Goal: Information Seeking & Learning: Learn about a topic

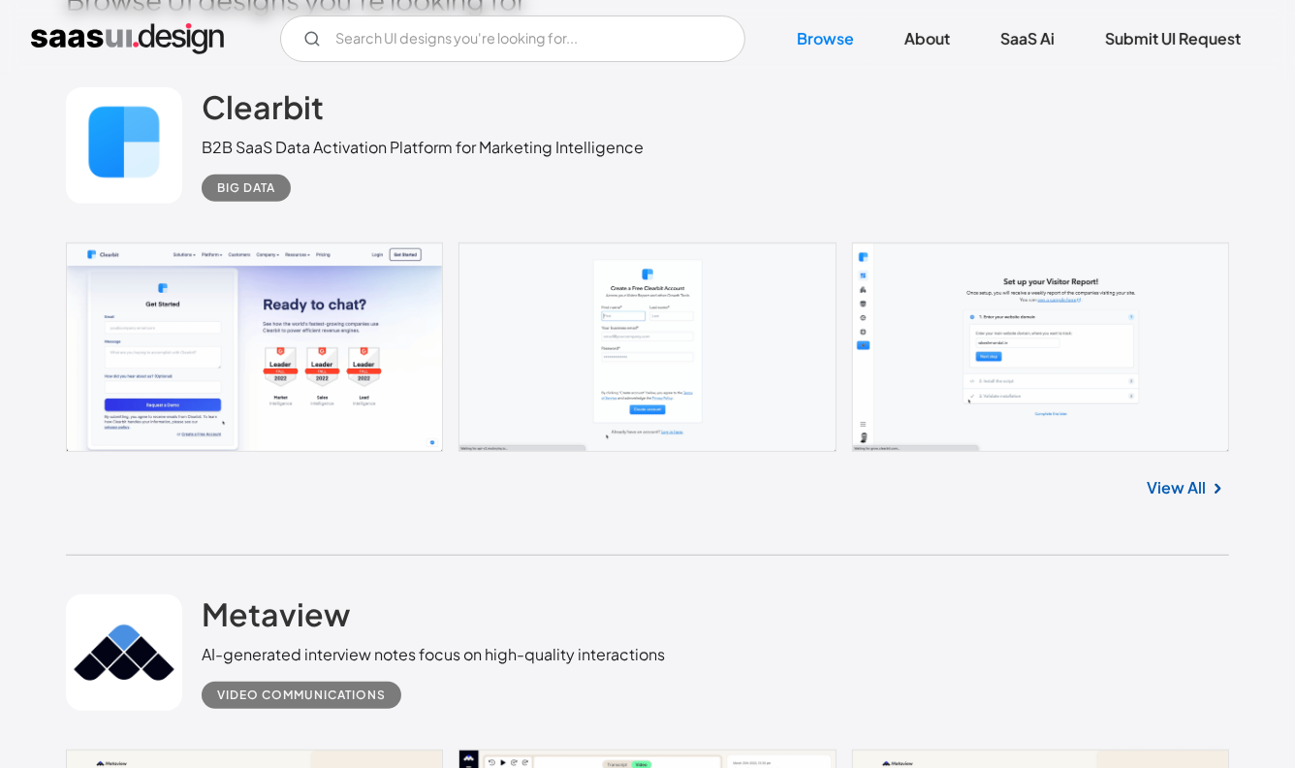
scroll to position [533, 0]
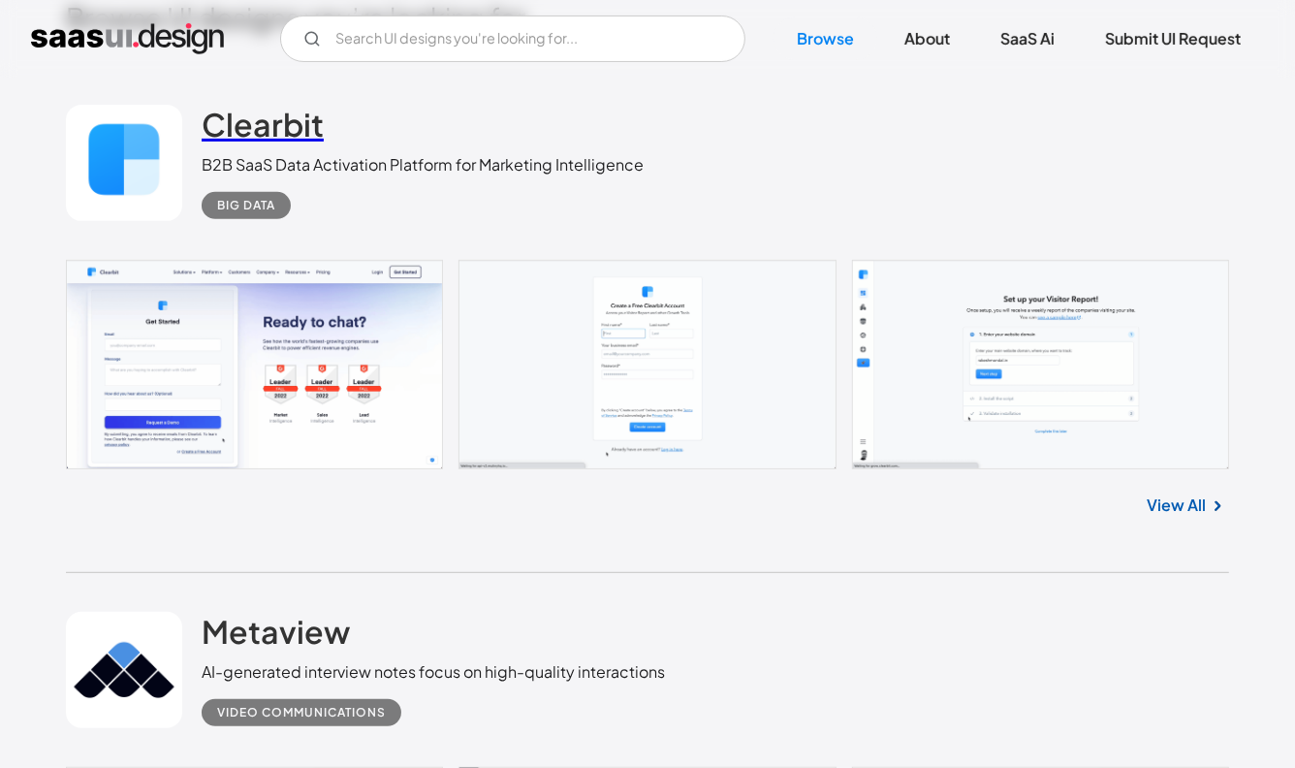
click at [287, 127] on h2 "Clearbit" at bounding box center [263, 124] width 122 height 39
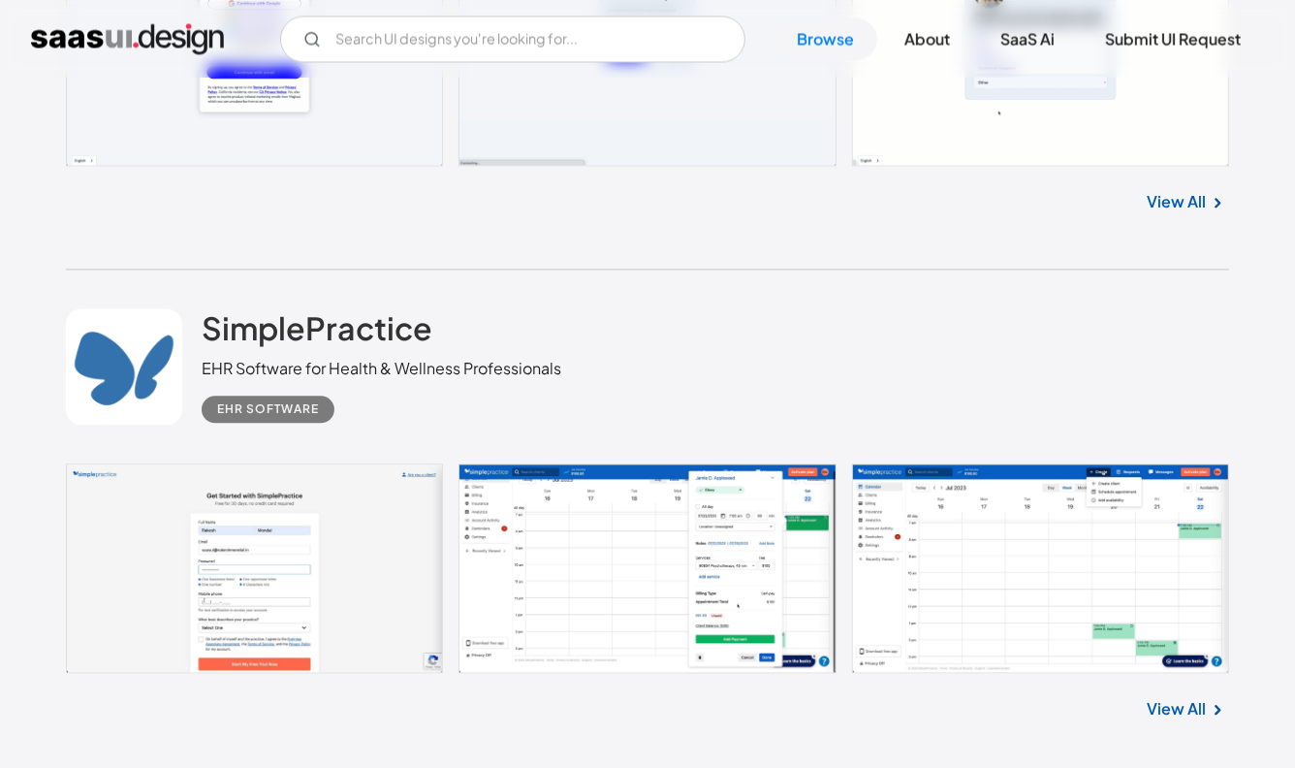
scroll to position [3277, 0]
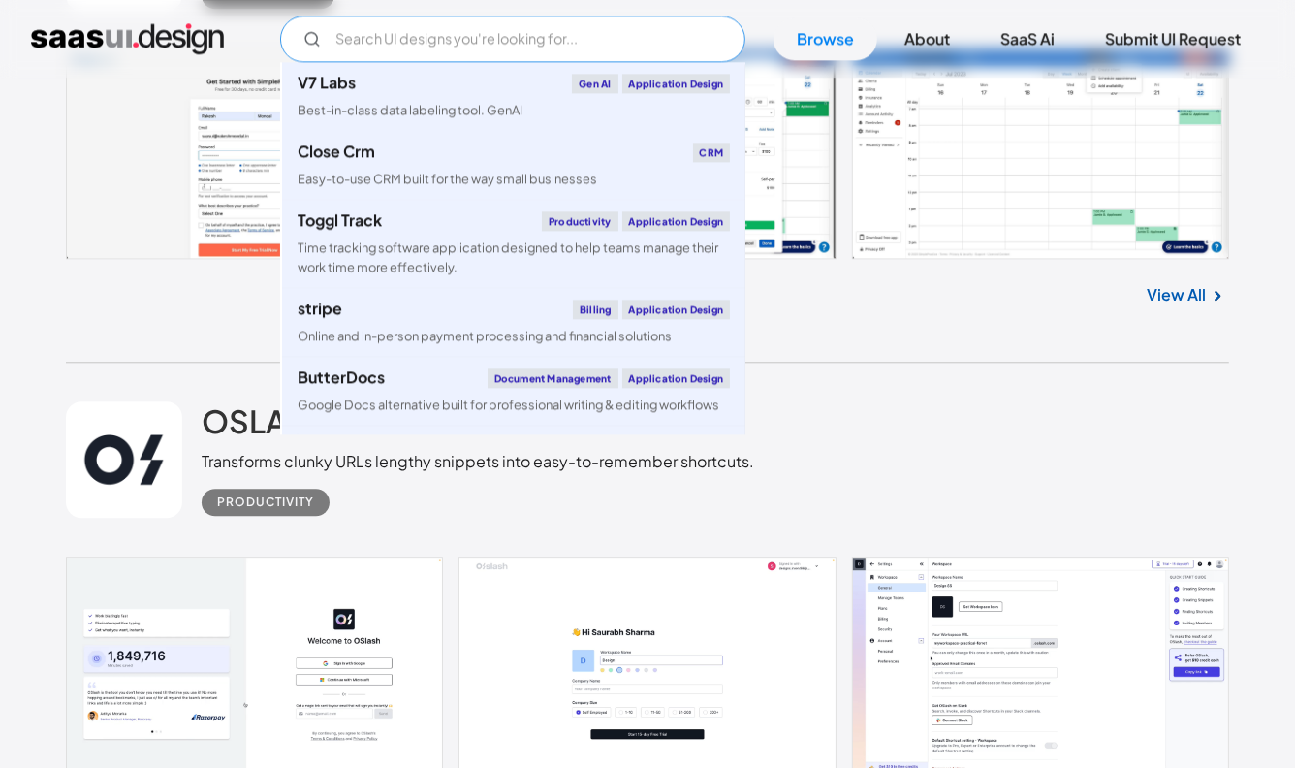
click at [394, 27] on input "Email Form" at bounding box center [512, 39] width 465 height 47
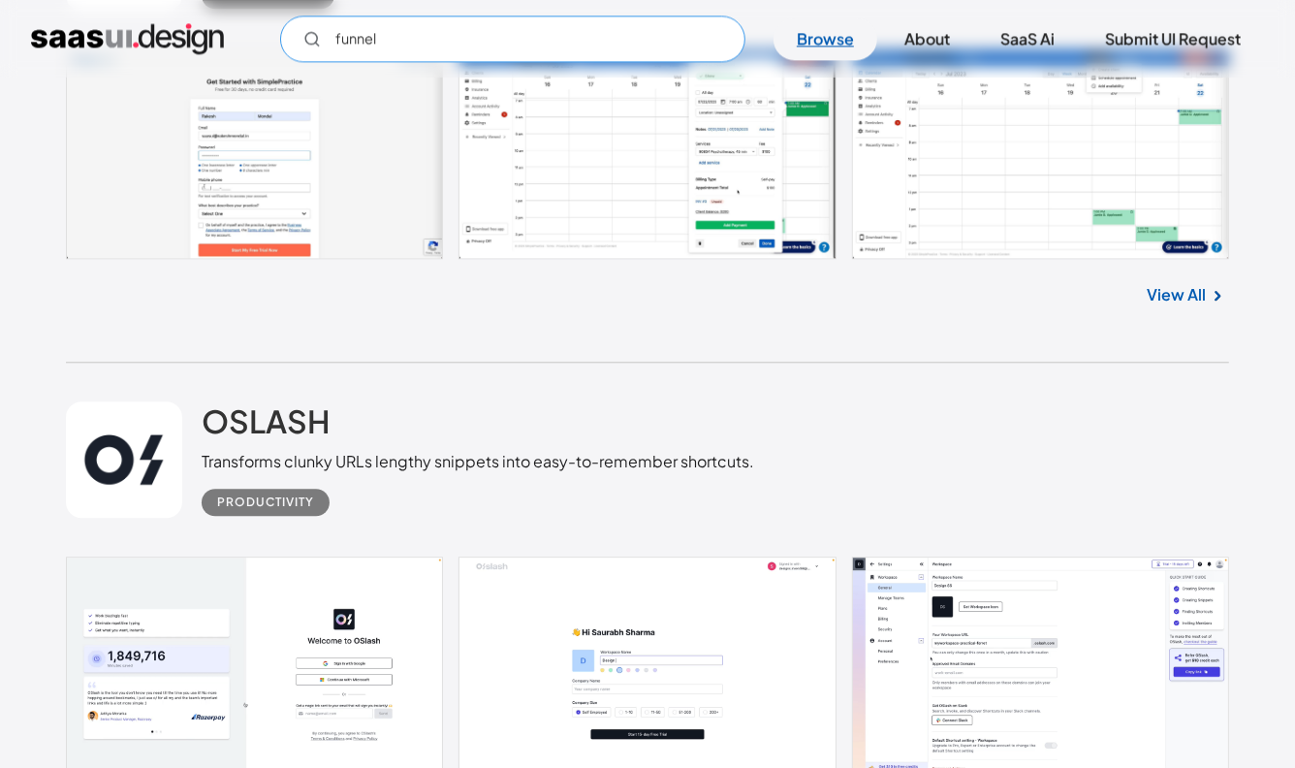
type input "funnel"
click at [830, 52] on link "Browse" at bounding box center [825, 38] width 104 height 43
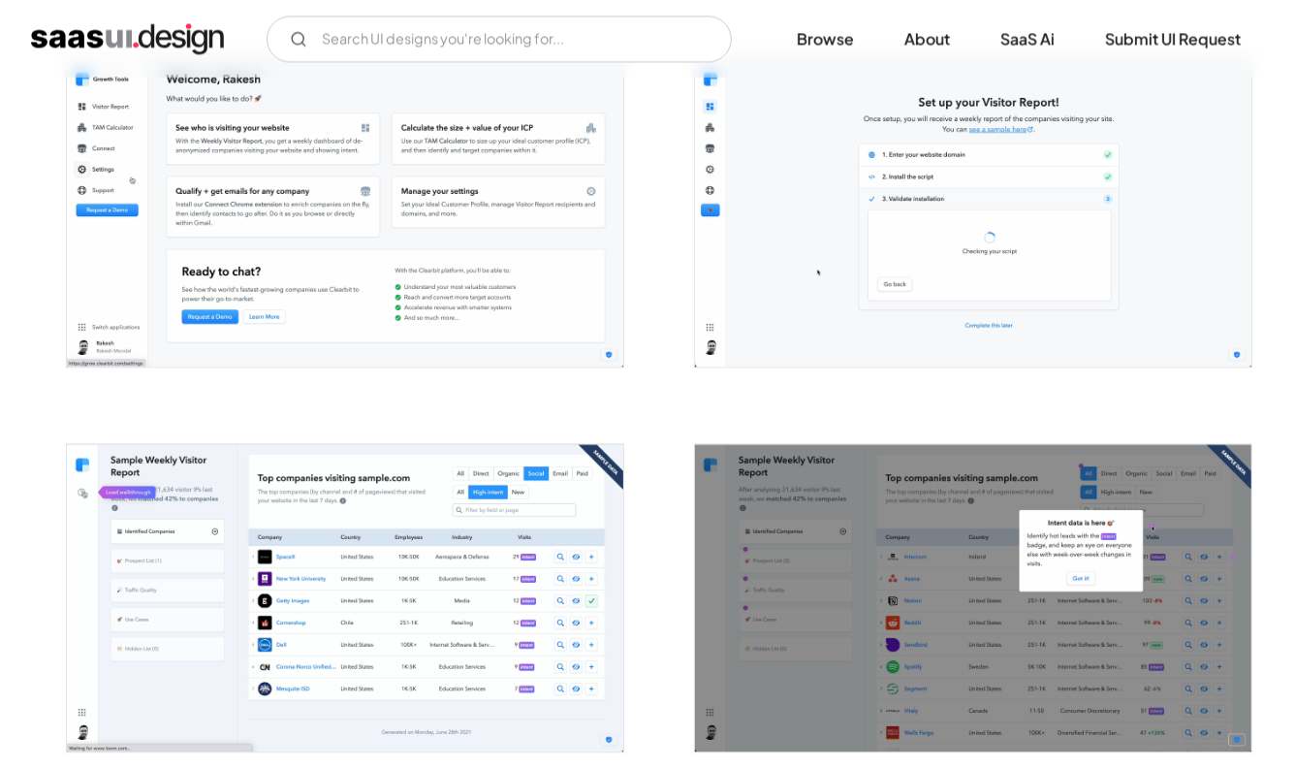
scroll to position [2952, 0]
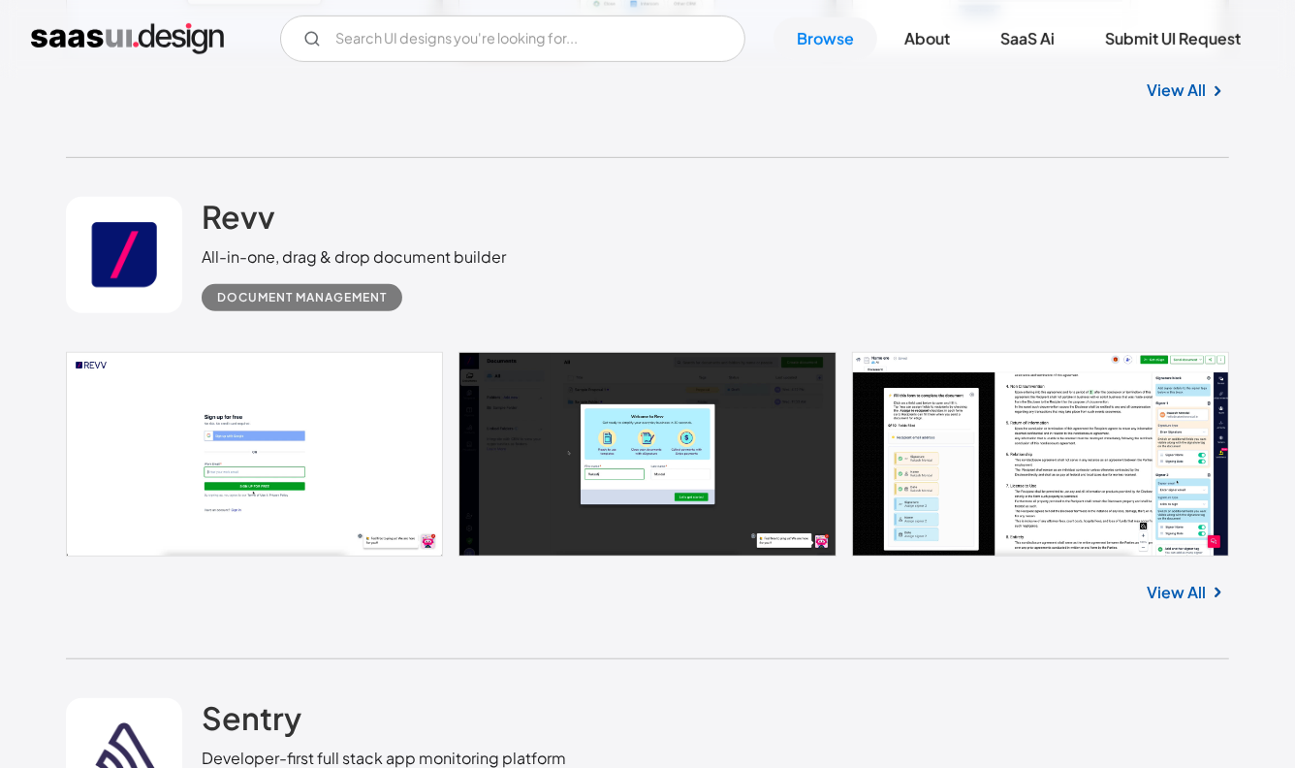
scroll to position [11557, 0]
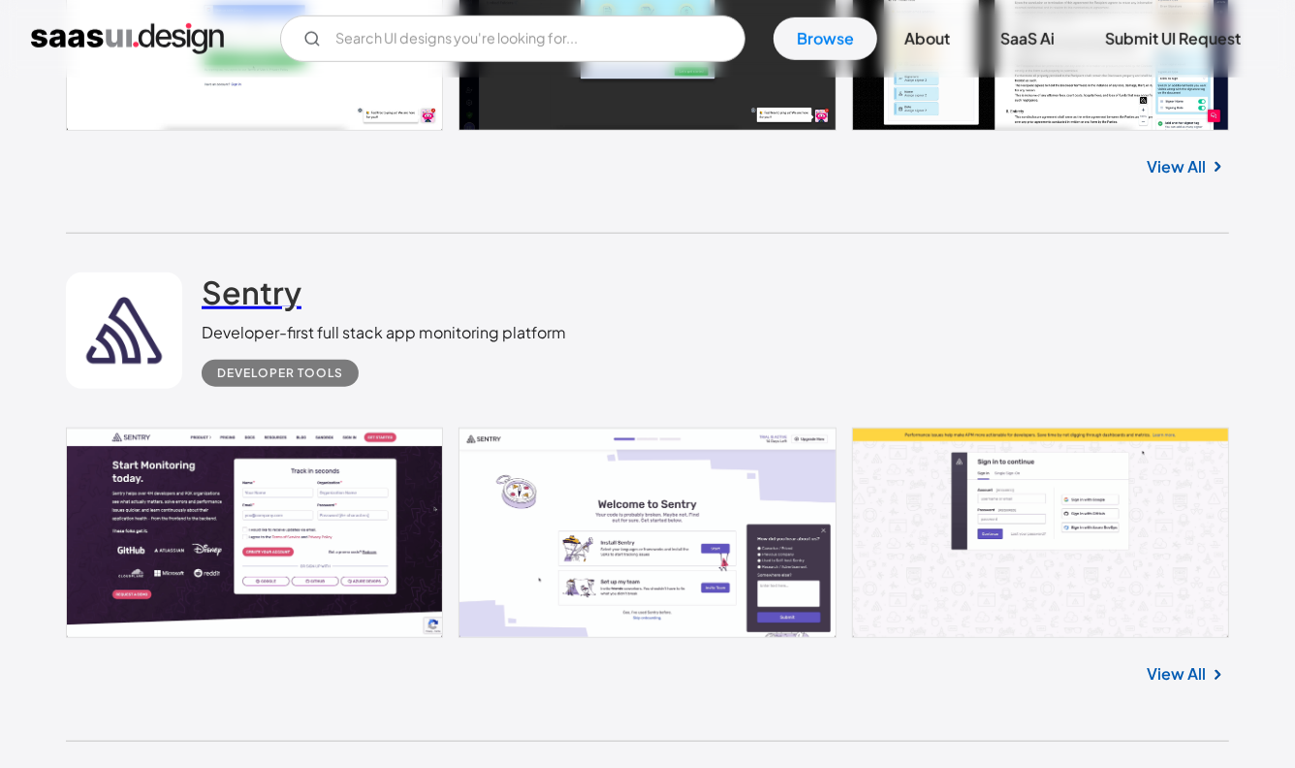
click at [255, 280] on h2 "Sentry" at bounding box center [252, 291] width 100 height 39
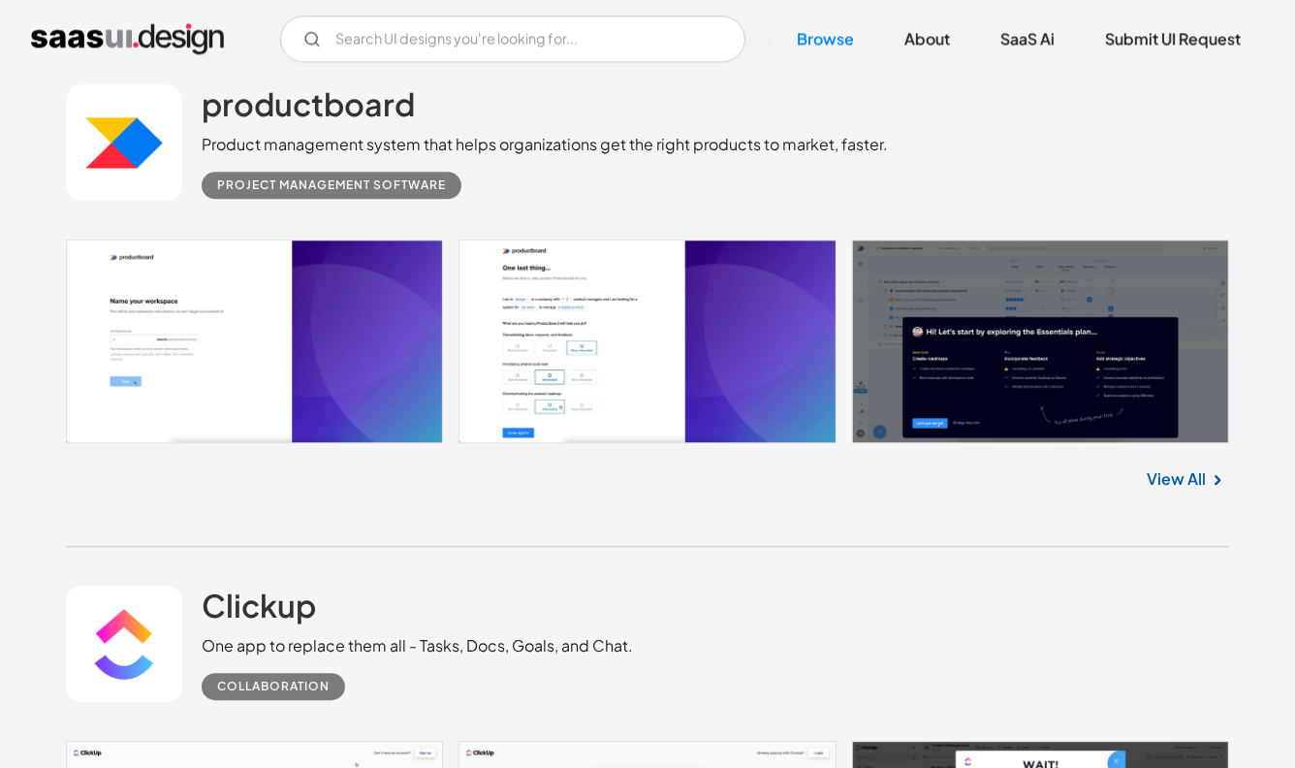
scroll to position [13761, 0]
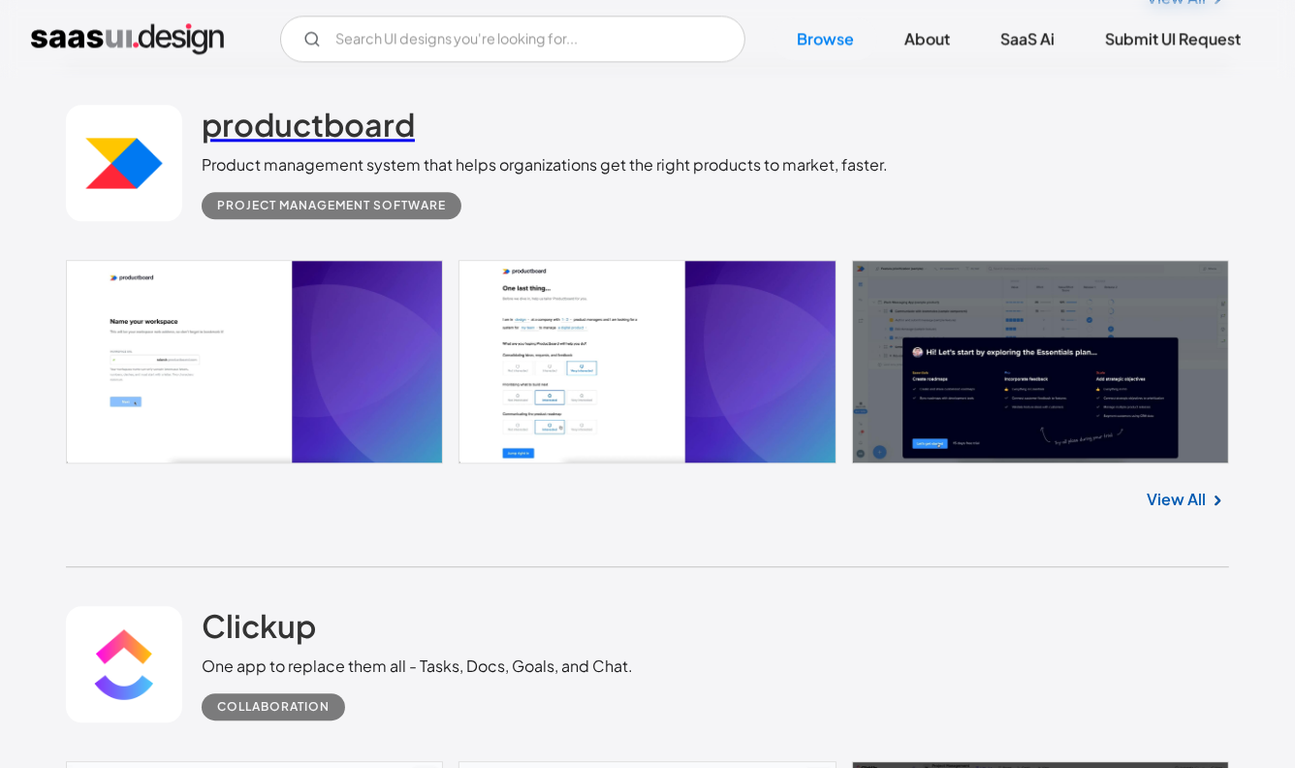
click at [349, 113] on h2 "productboard" at bounding box center [308, 124] width 213 height 39
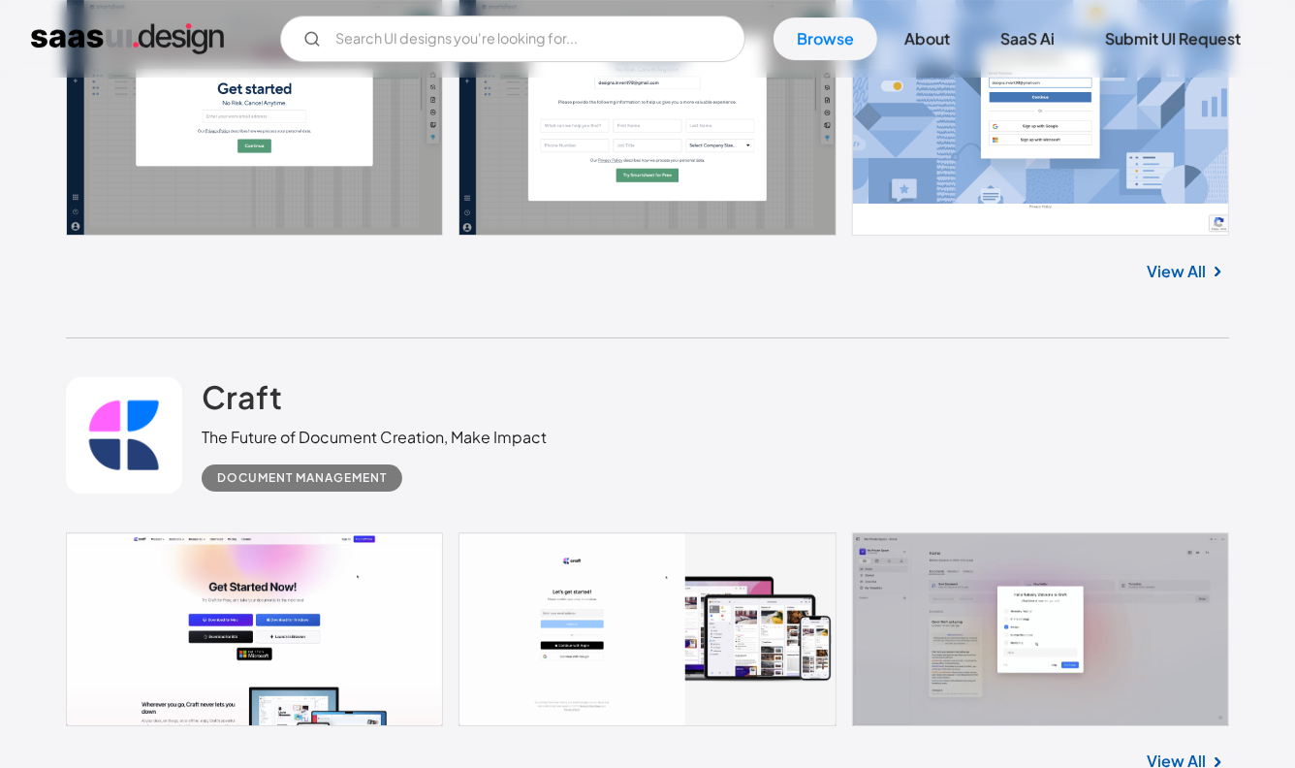
scroll to position [30429, 0]
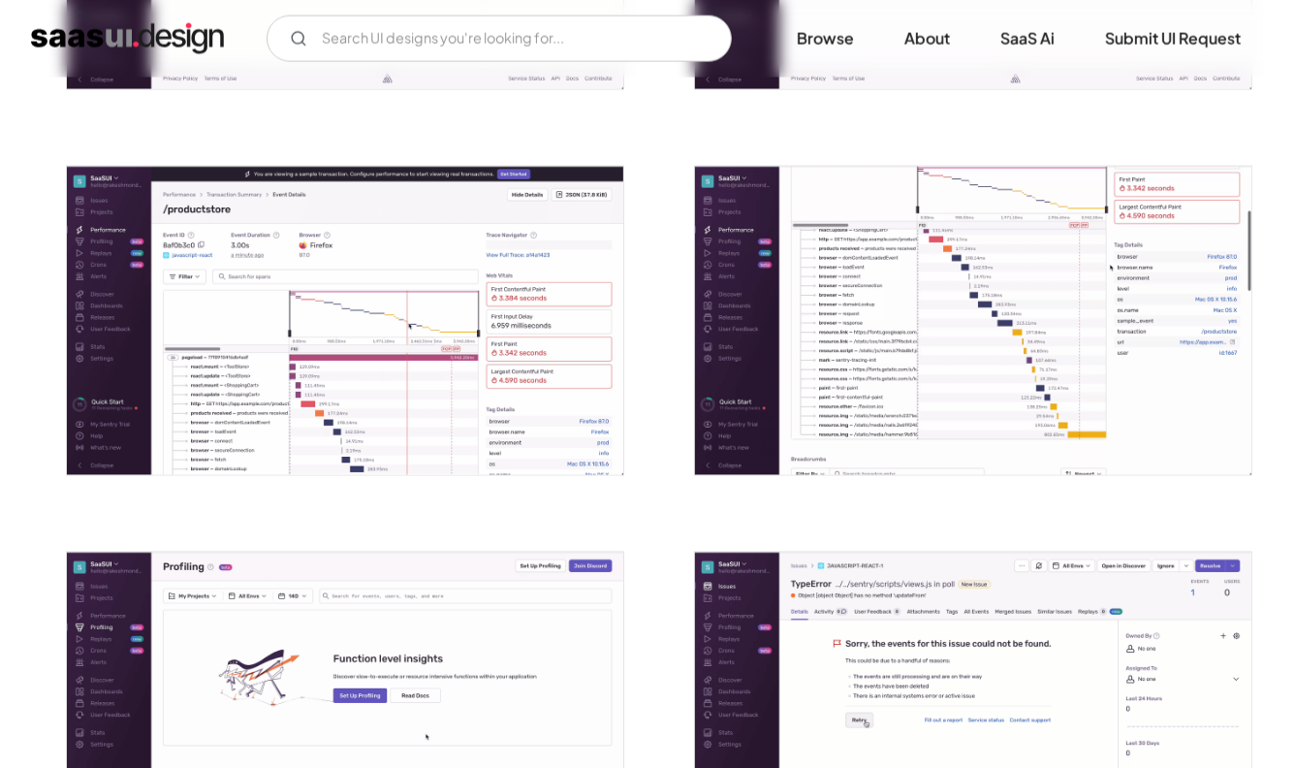
scroll to position [2205, 0]
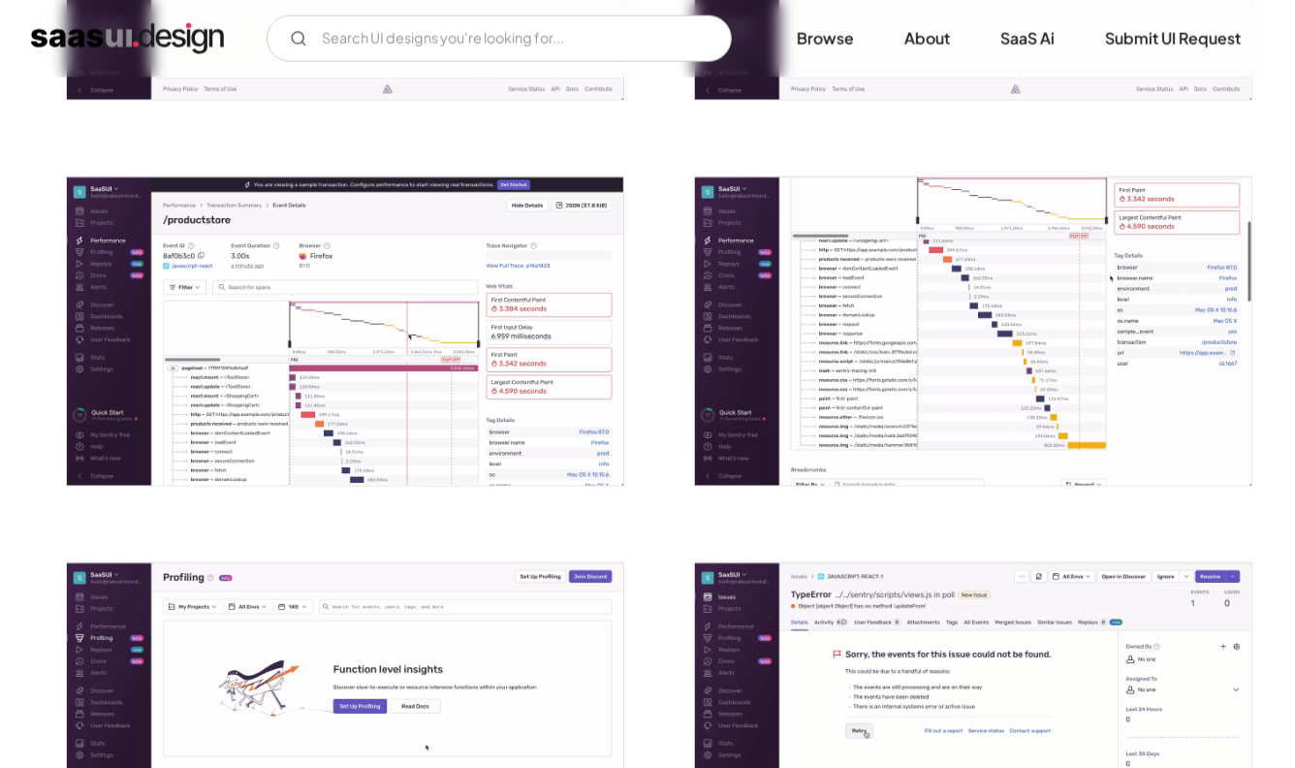
click at [321, 339] on img "open lightbox" at bounding box center [345, 331] width 556 height 308
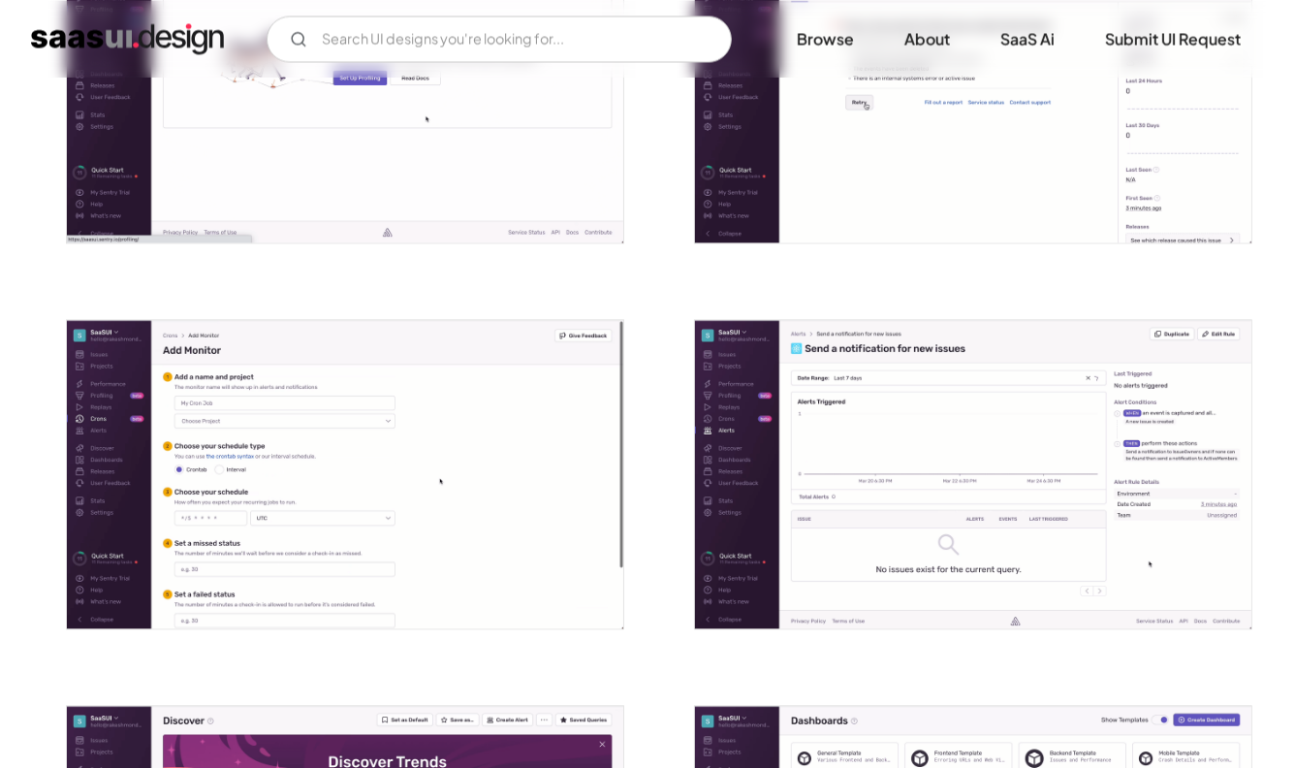
scroll to position [2864, 0]
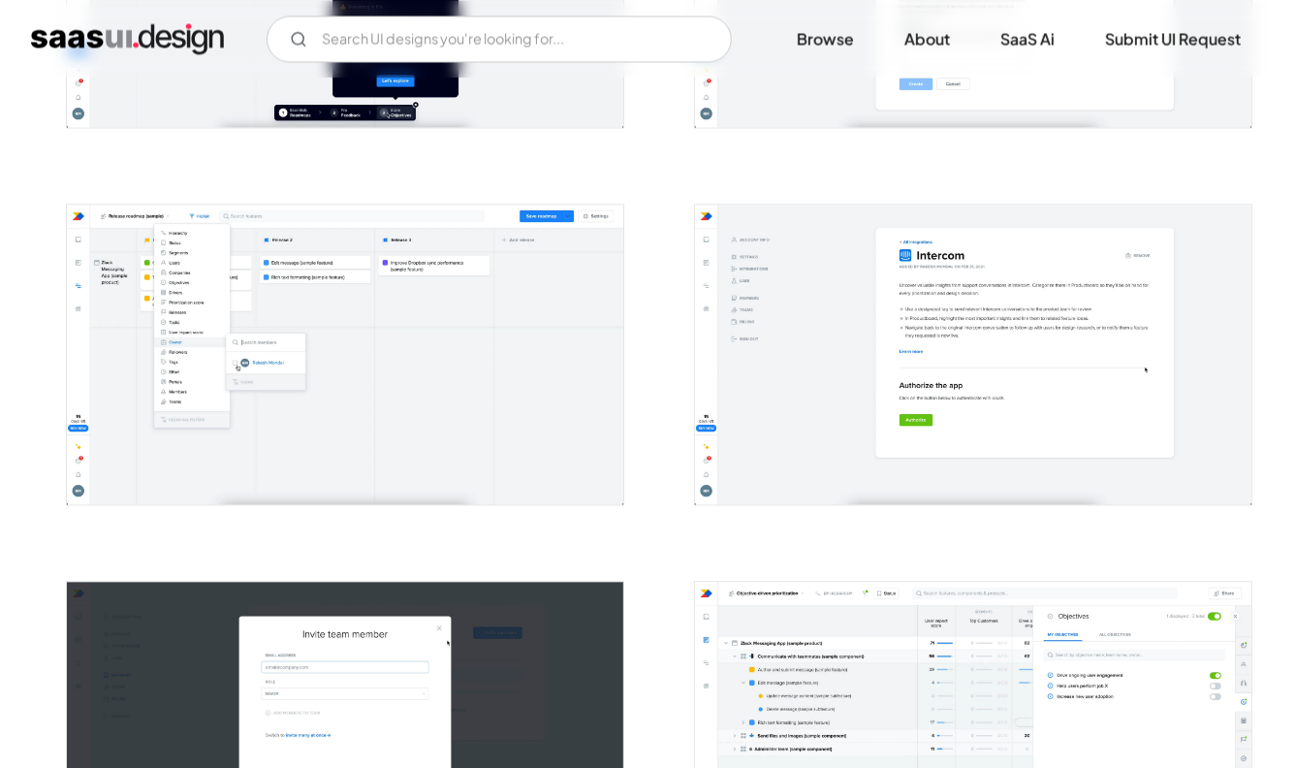
scroll to position [2894, 0]
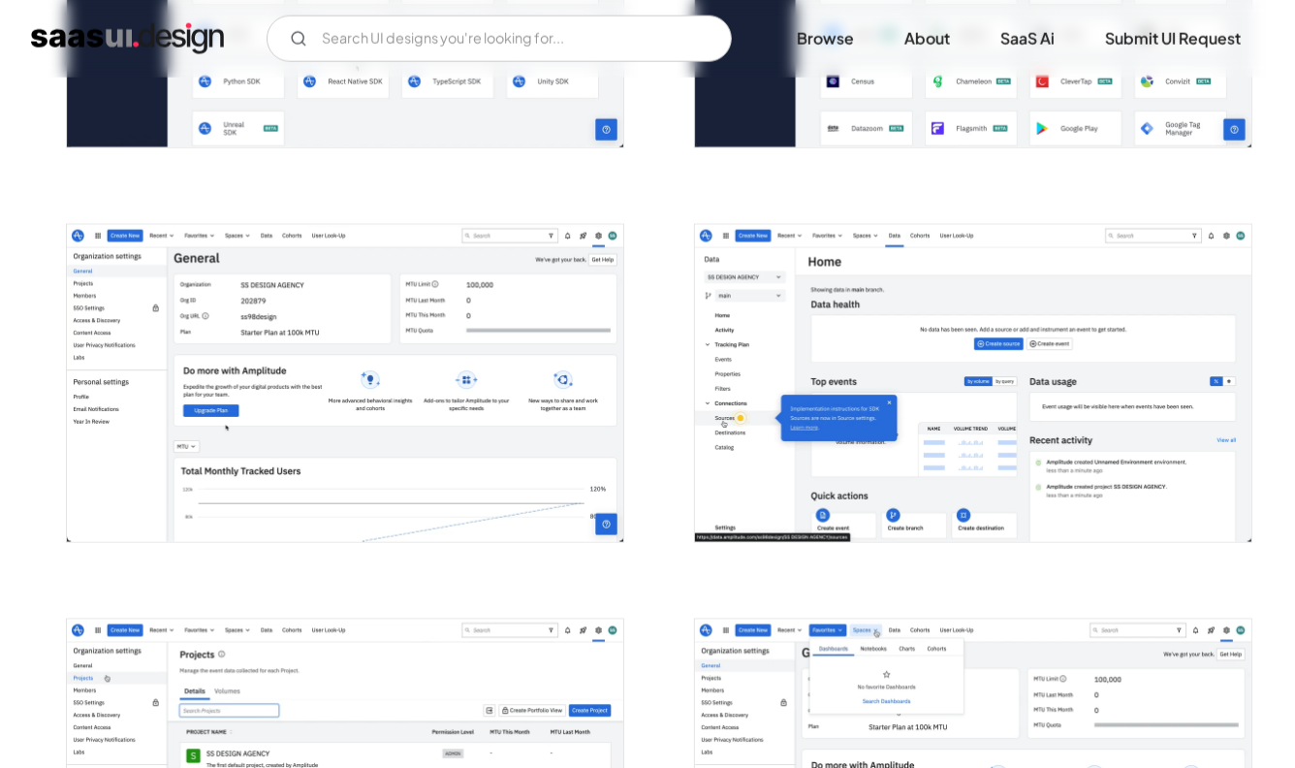
scroll to position [1837, 0]
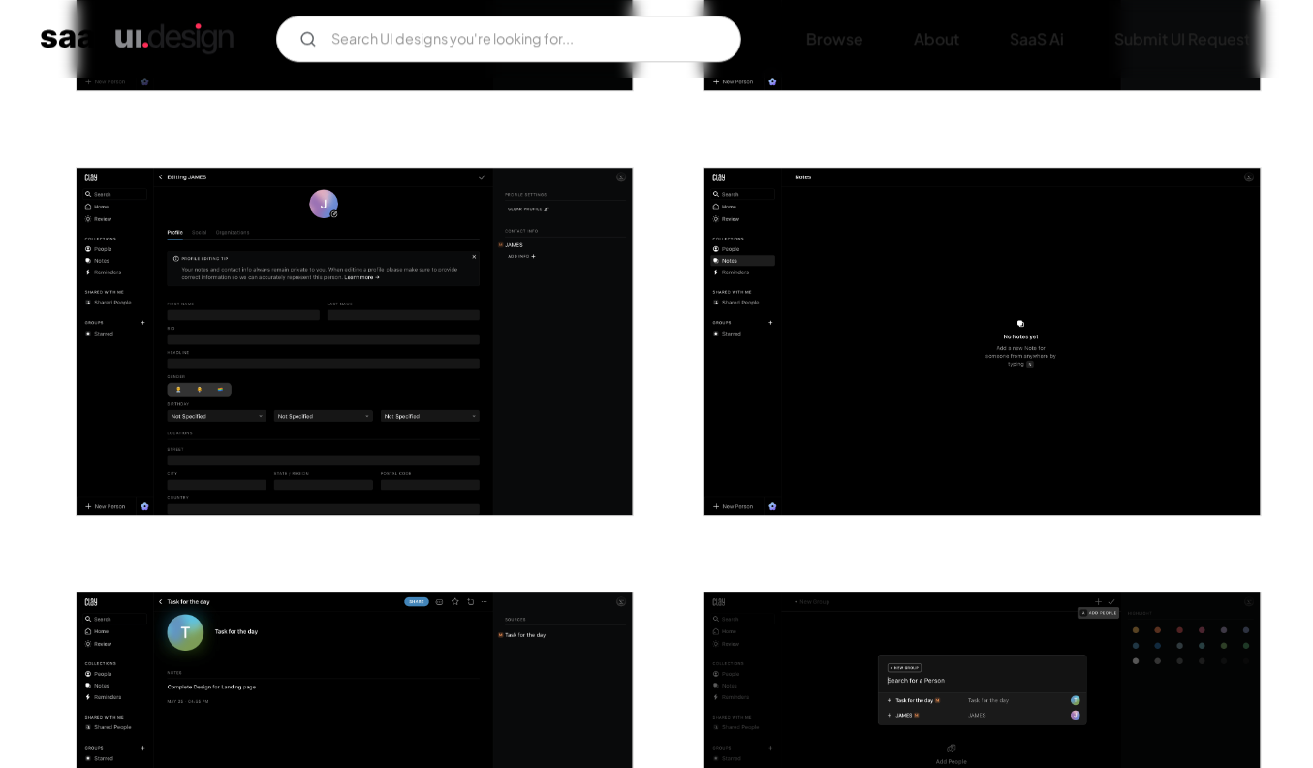
scroll to position [3709, 0]
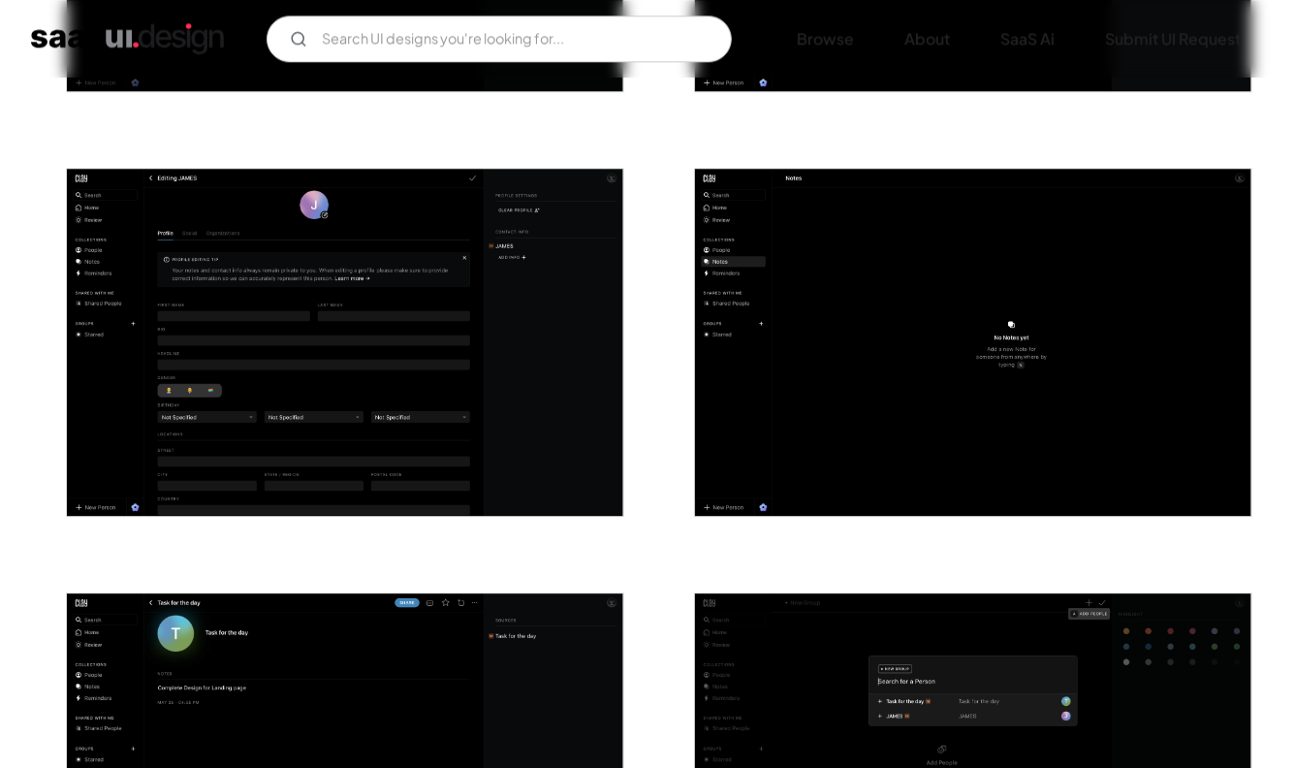
click at [167, 279] on img "open lightbox" at bounding box center [345, 343] width 556 height 348
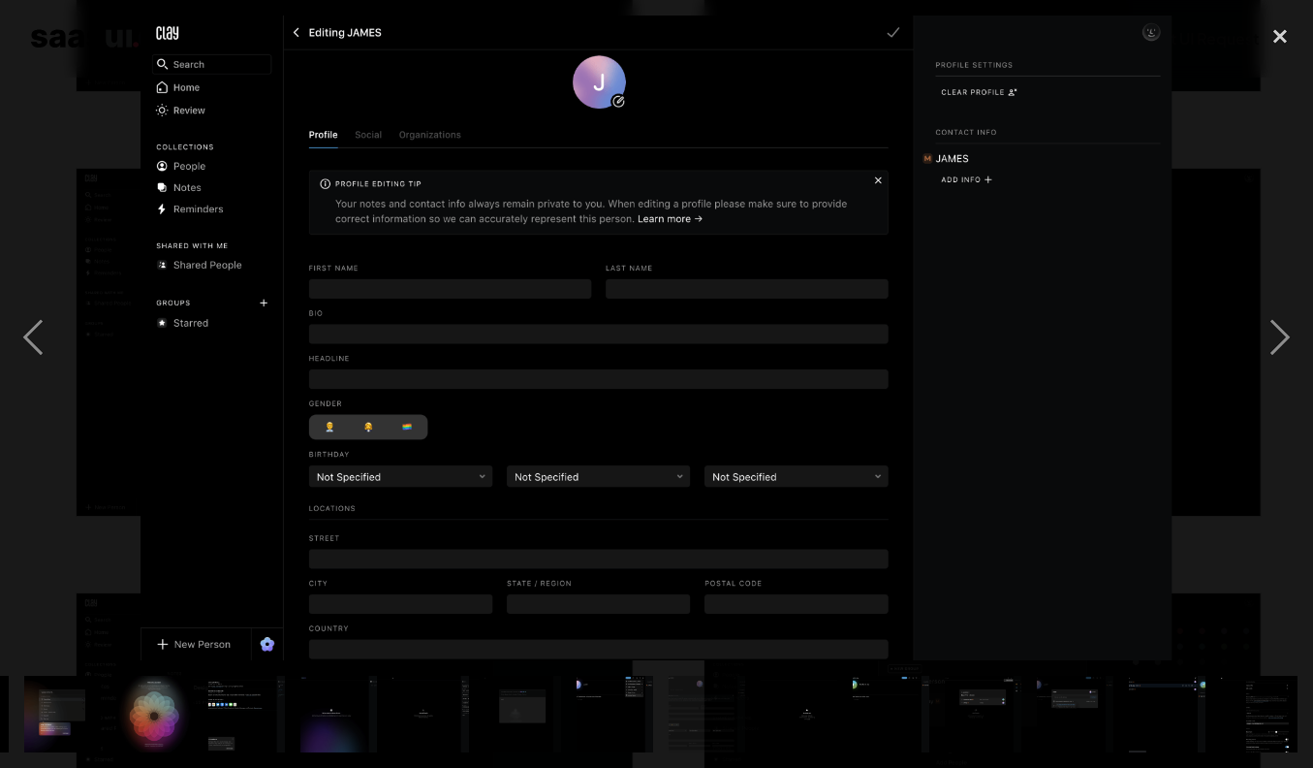
scroll to position [0, 822]
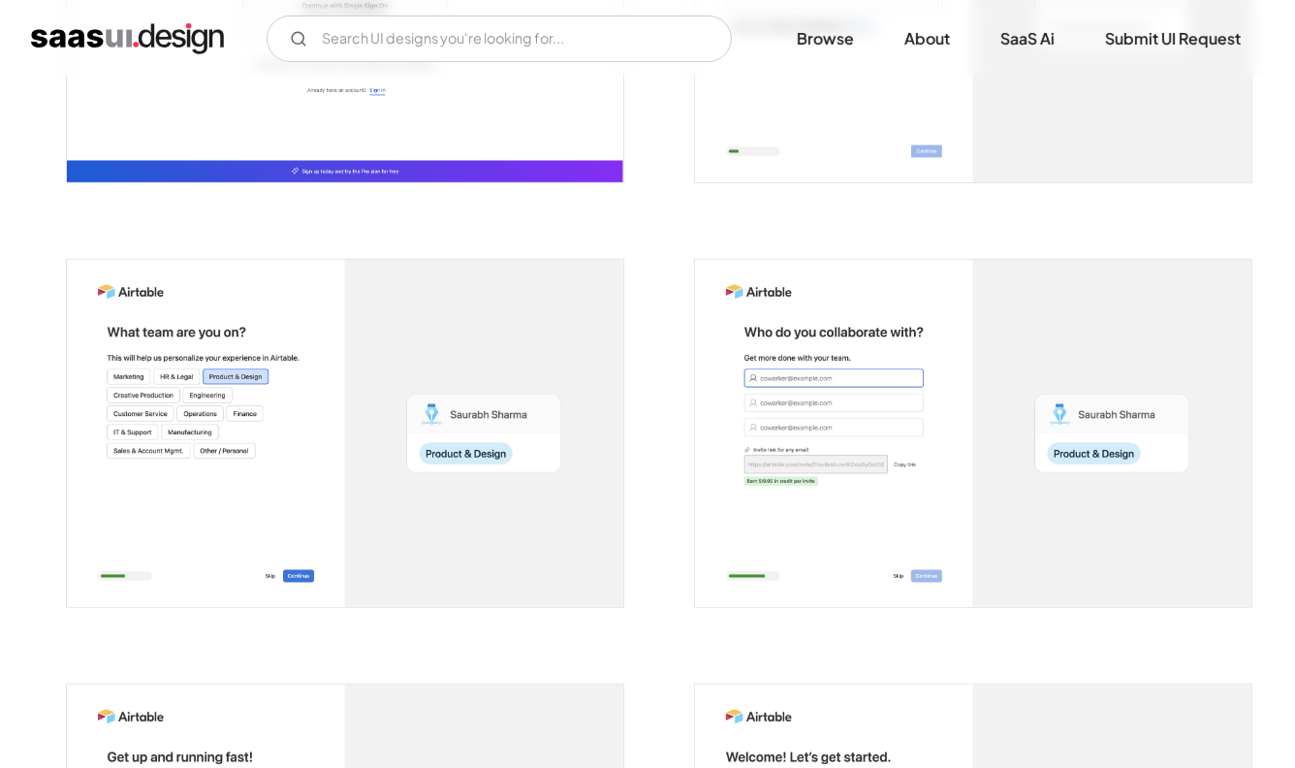
scroll to position [645, 0]
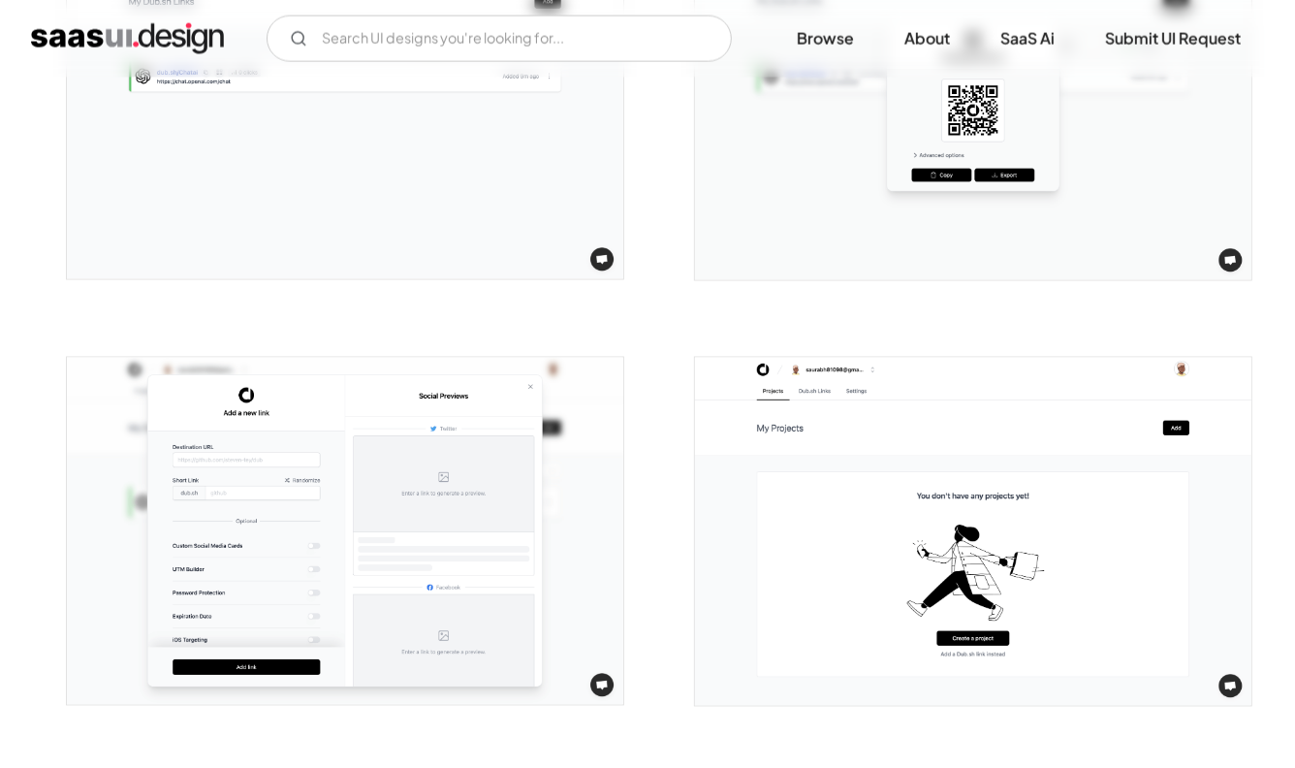
scroll to position [2228, 0]
